Goal: Transaction & Acquisition: Purchase product/service

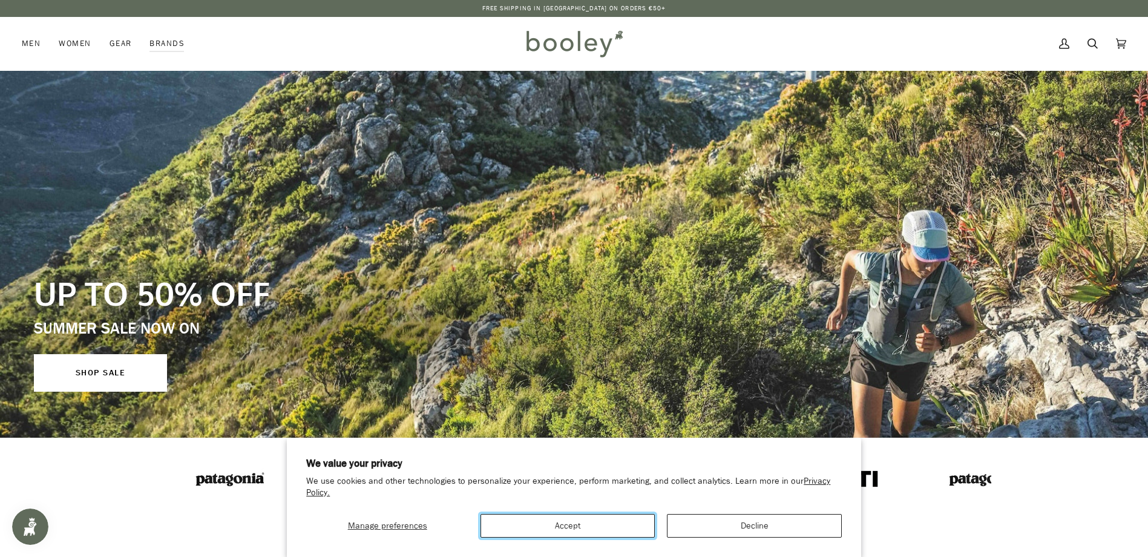
click at [587, 530] on button "Accept" at bounding box center [567, 526] width 174 height 24
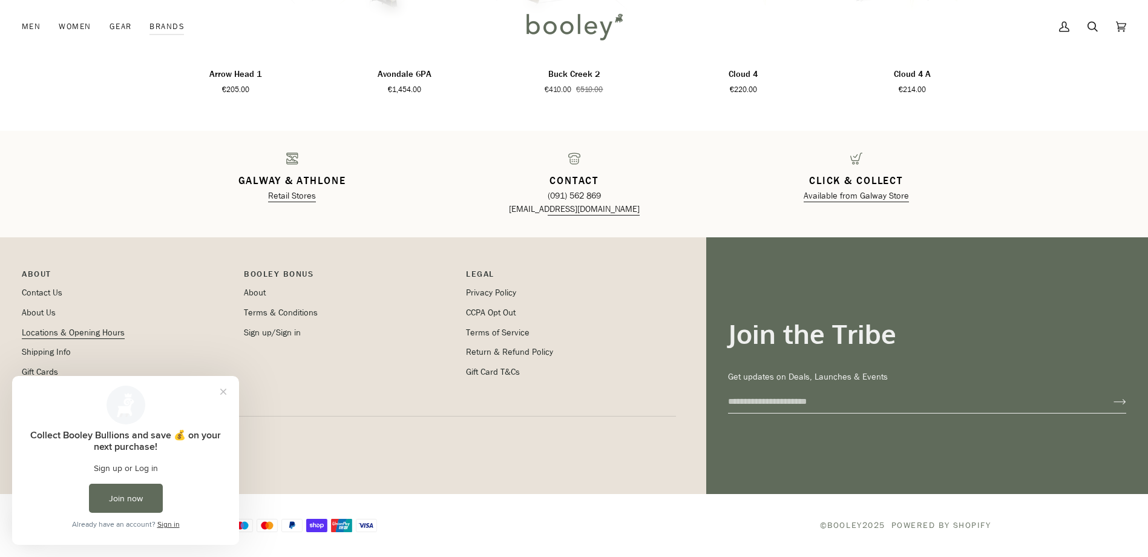
click at [65, 331] on link "Locations & Opening Hours" at bounding box center [73, 332] width 103 height 11
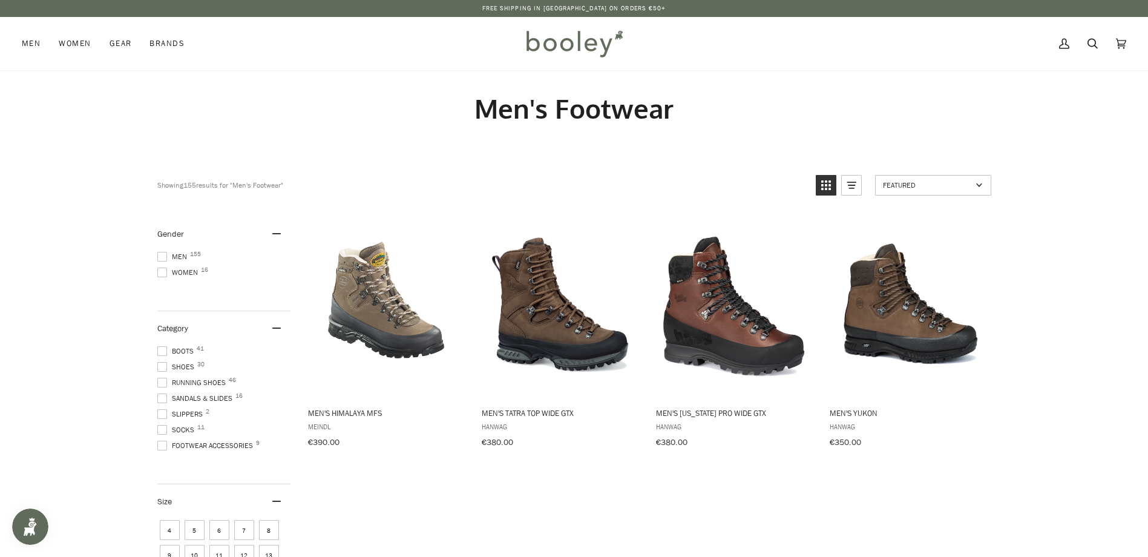
click at [850, 180] on icon "View list mode" at bounding box center [851, 184] width 19 height 19
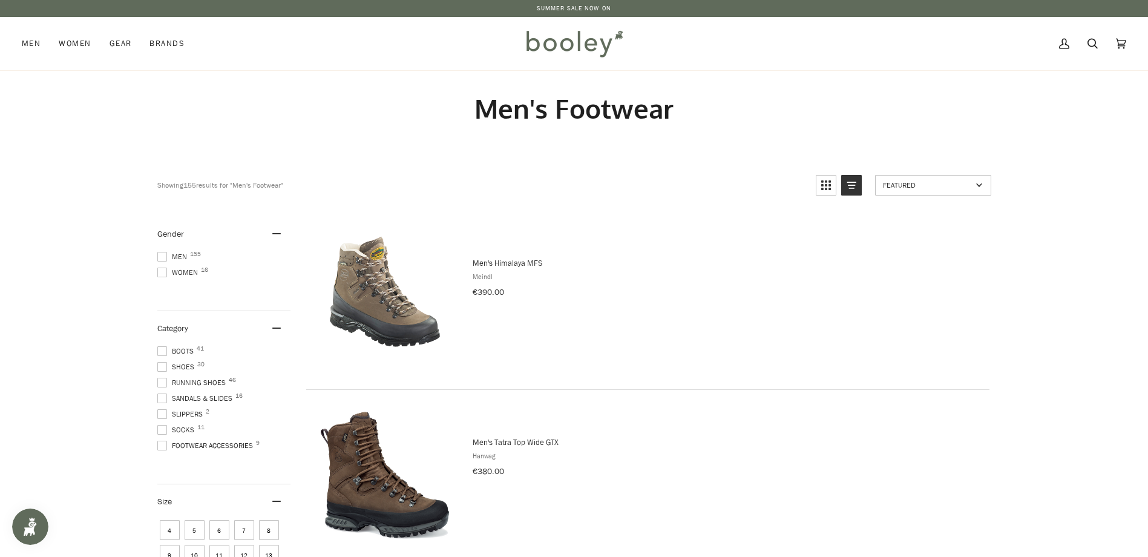
click at [162, 270] on span at bounding box center [162, 272] width 10 height 10
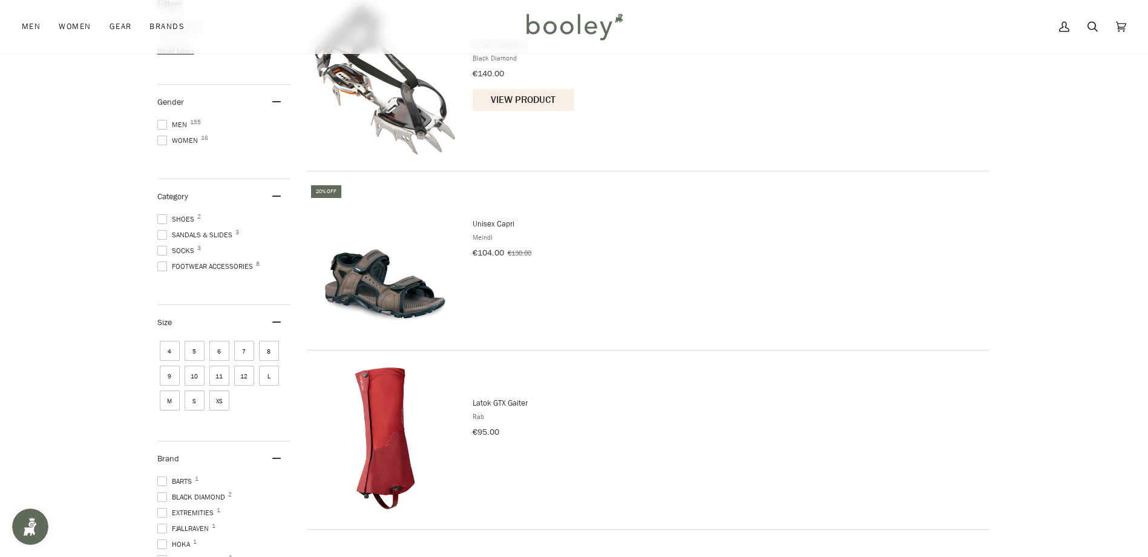
scroll to position [242, 0]
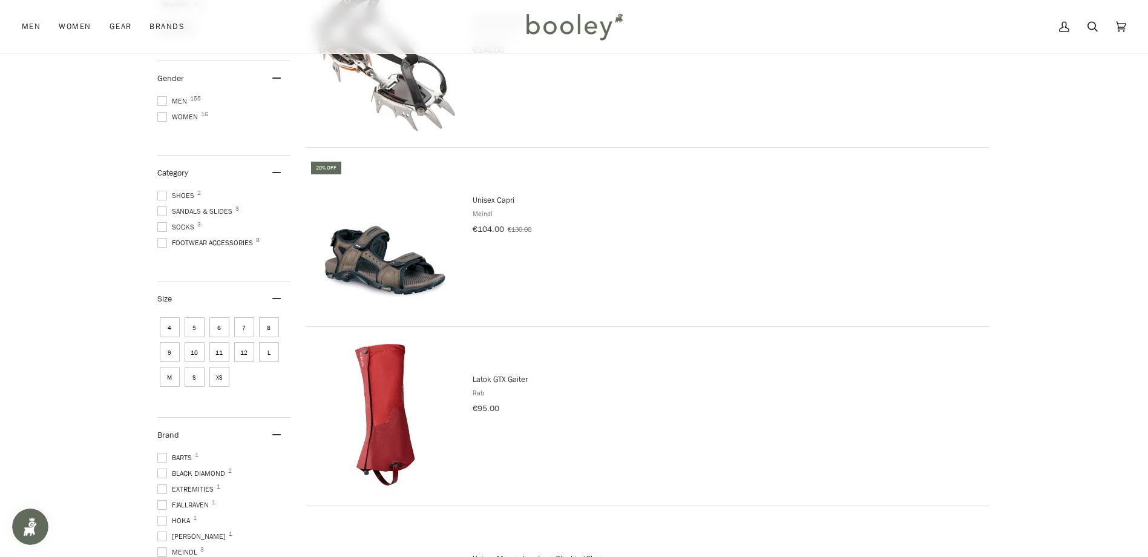
click at [165, 194] on span at bounding box center [162, 196] width 10 height 10
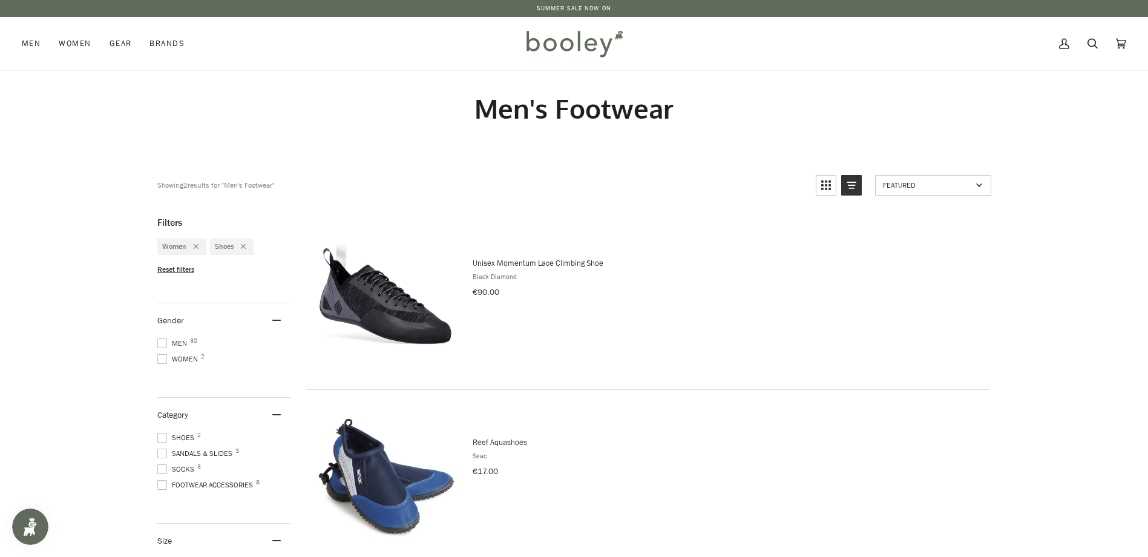
click at [178, 267] on span "Reset filters" at bounding box center [175, 269] width 37 height 10
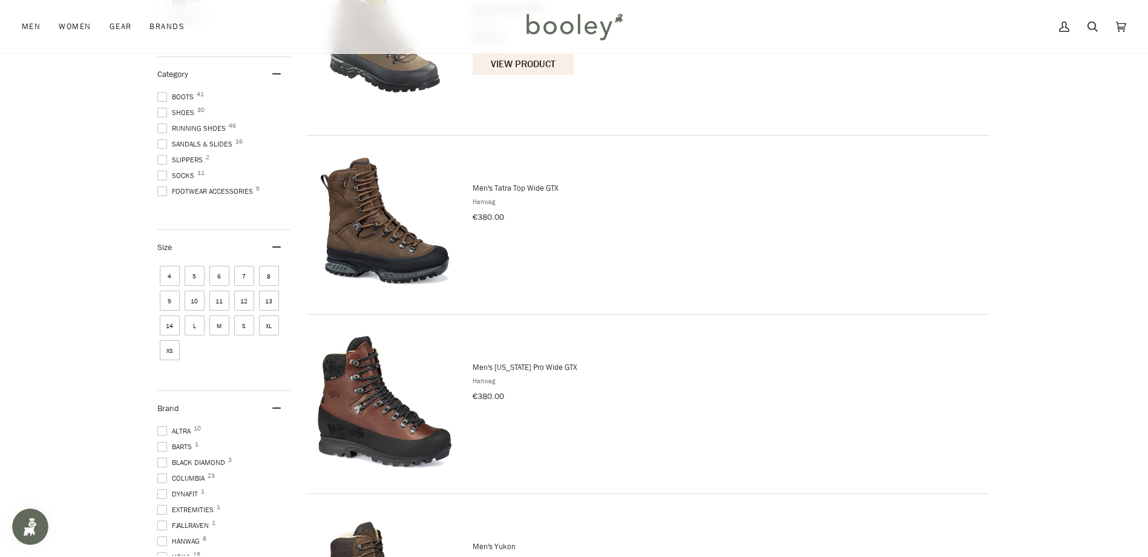
scroll to position [182, 0]
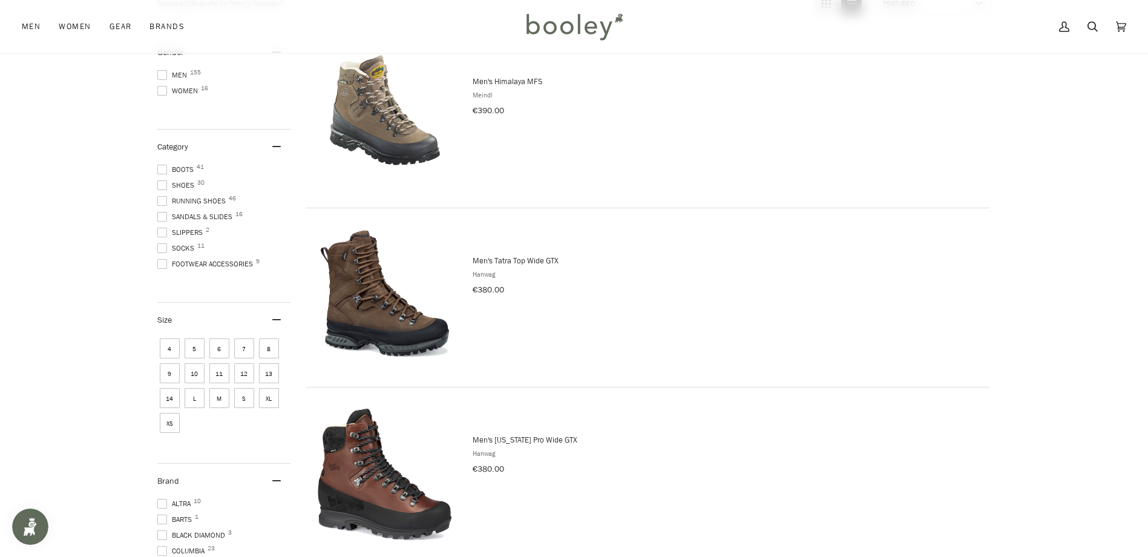
click at [160, 184] on span at bounding box center [162, 185] width 10 height 10
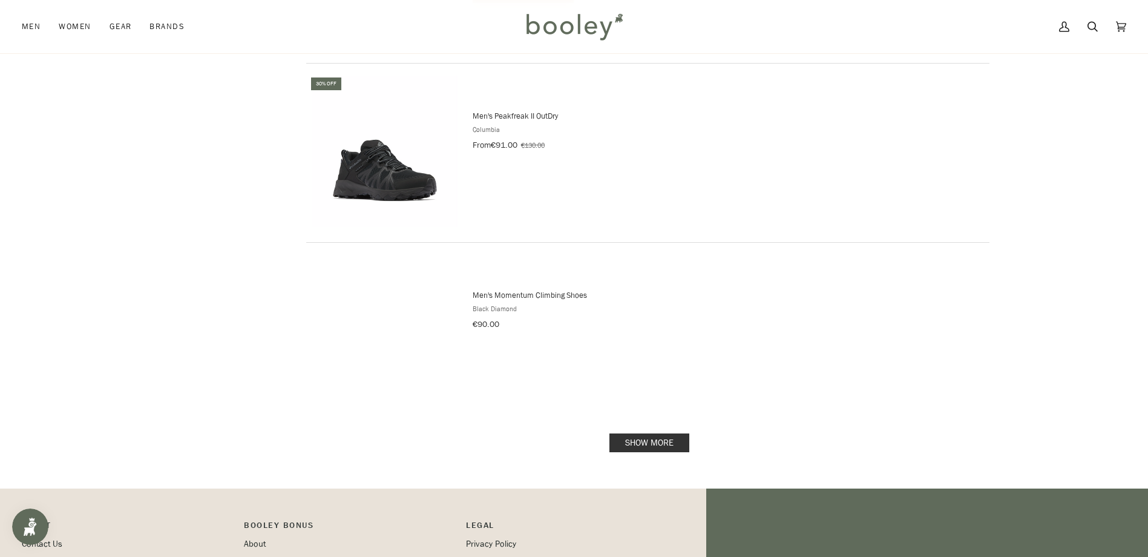
scroll to position [3388, 0]
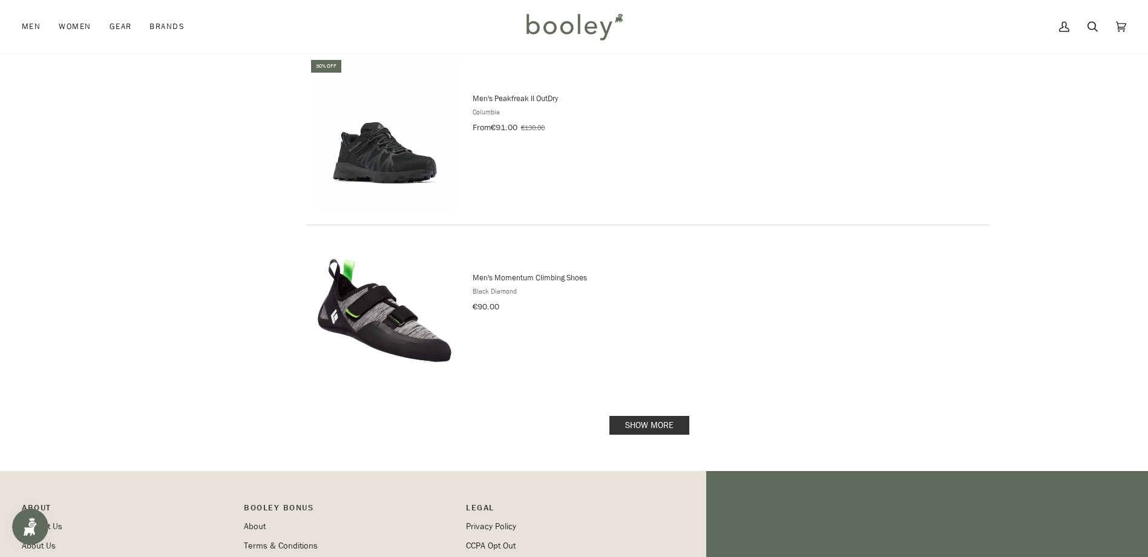
click at [641, 422] on link "Show more" at bounding box center [649, 425] width 80 height 19
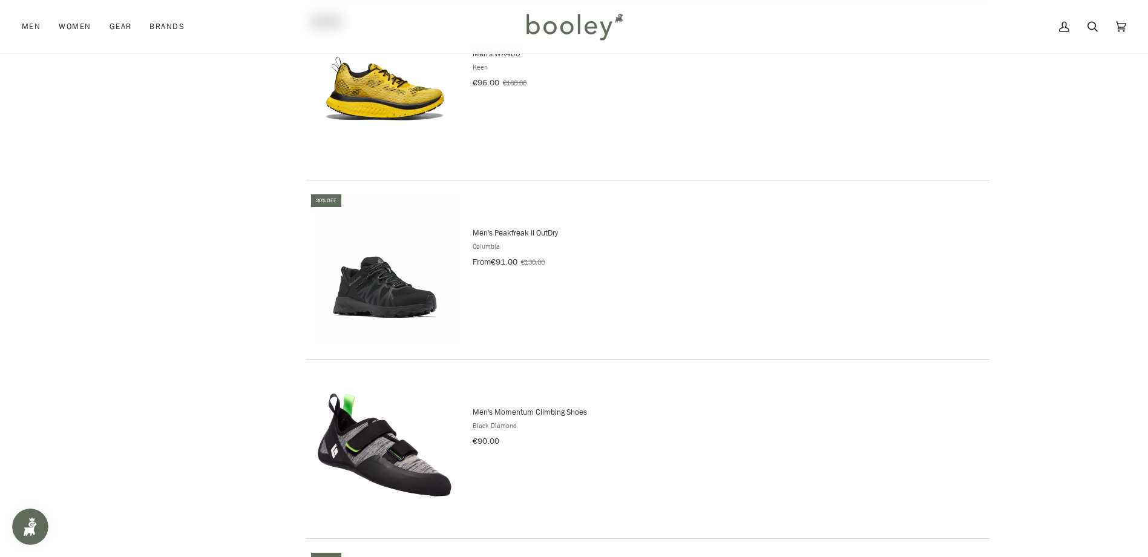
scroll to position [3086, 0]
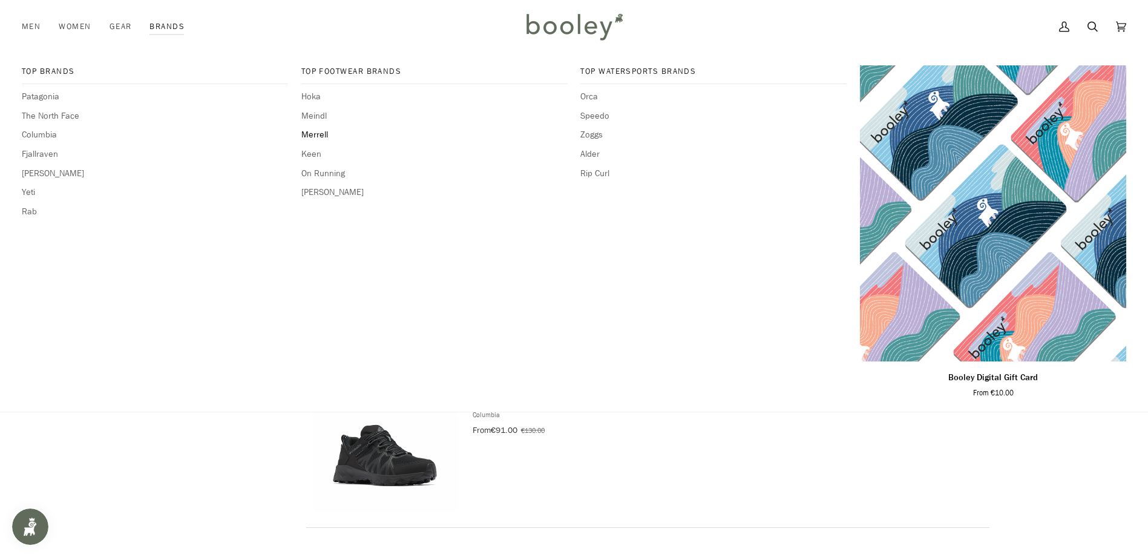
click at [321, 130] on span "Merrell" at bounding box center [434, 134] width 266 height 13
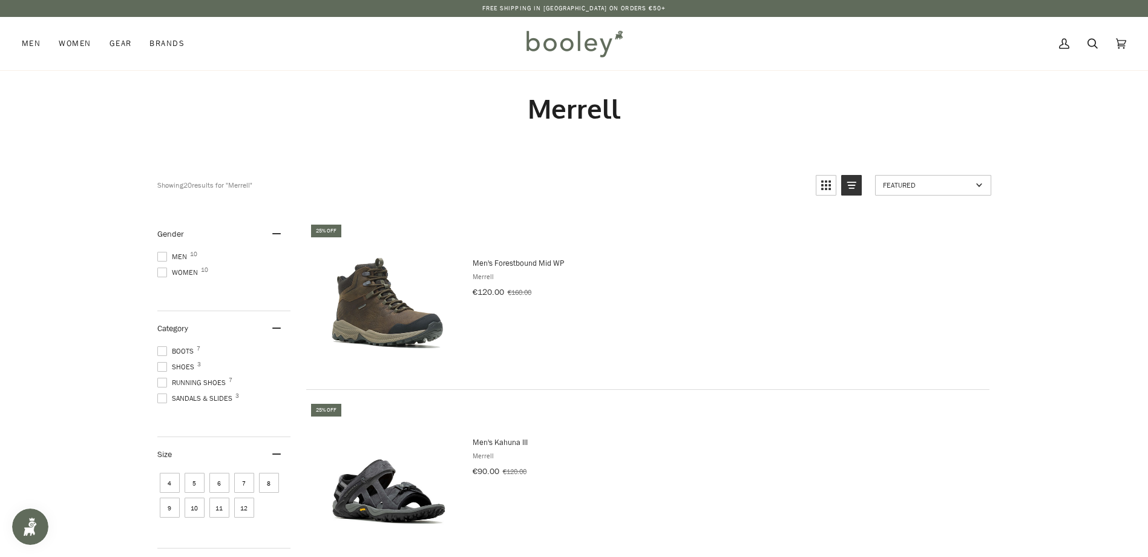
click at [159, 269] on span at bounding box center [162, 272] width 10 height 10
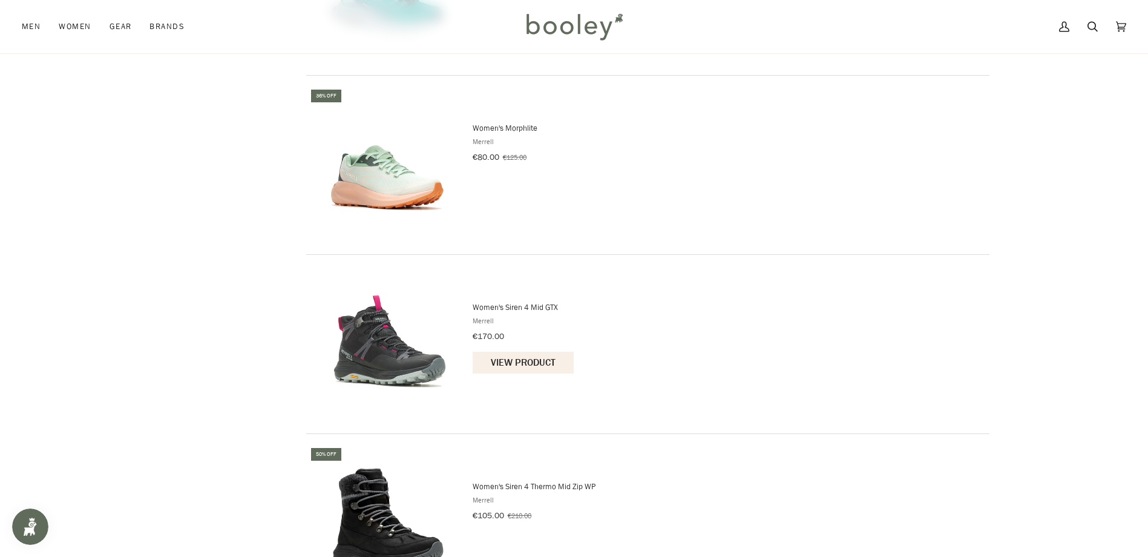
scroll to position [1271, 0]
